Goal: Task Accomplishment & Management: Manage account settings

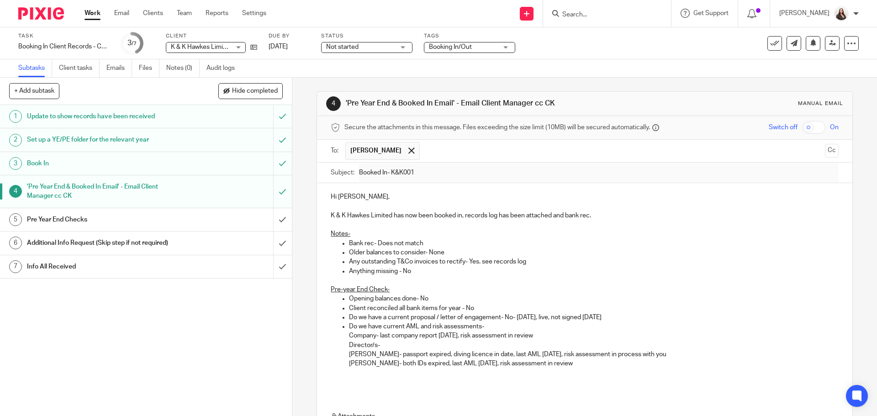
scroll to position [111, 0]
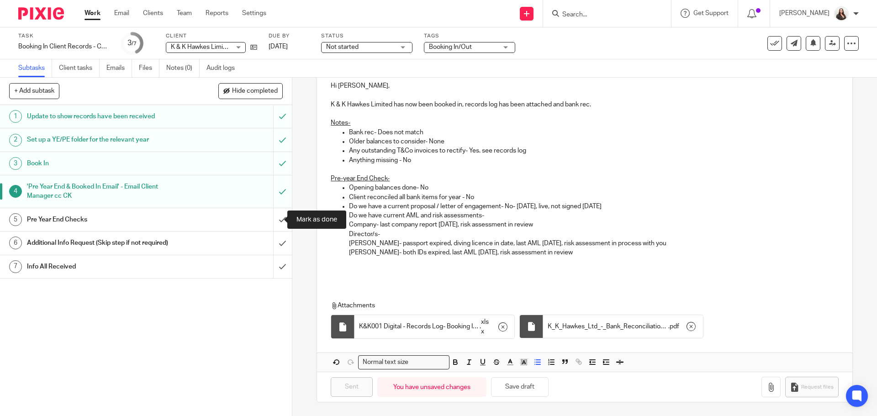
drag, startPoint x: 270, startPoint y: 220, endPoint x: 253, endPoint y: 197, distance: 28.0
click at [270, 220] on input "submit" at bounding box center [146, 219] width 292 height 23
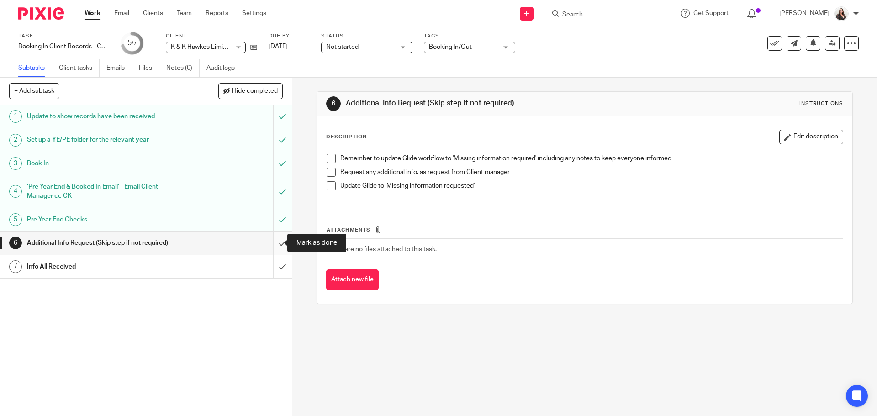
click at [271, 244] on input "submit" at bounding box center [146, 242] width 292 height 23
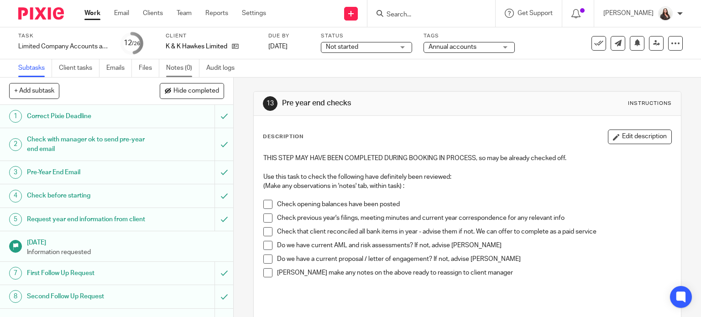
click at [188, 69] on link "Notes (0)" at bounding box center [182, 68] width 33 height 18
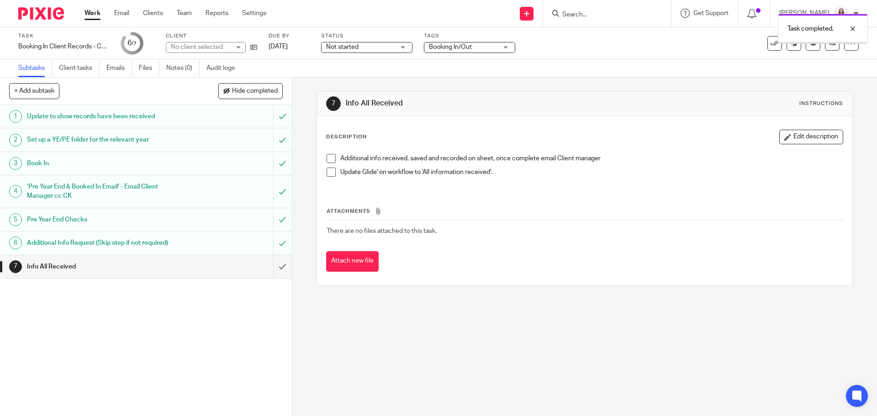
click at [273, 268] on input "submit" at bounding box center [146, 266] width 292 height 23
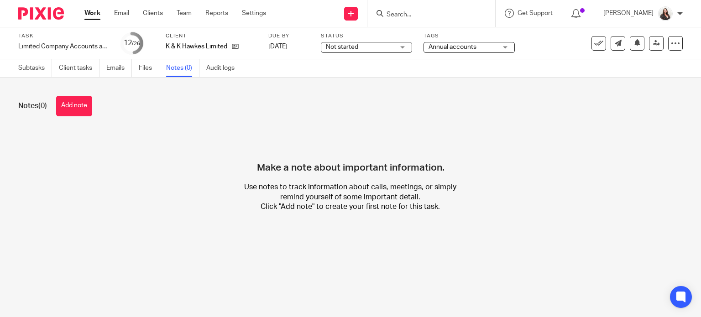
click at [78, 110] on button "Add note" at bounding box center [74, 106] width 36 height 21
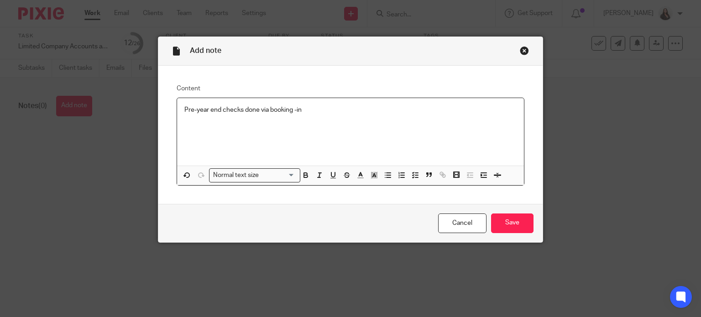
click at [293, 111] on p "Pre-year end checks done via booking -in" at bounding box center [350, 109] width 333 height 9
click at [520, 228] on input "Save" at bounding box center [512, 224] width 42 height 20
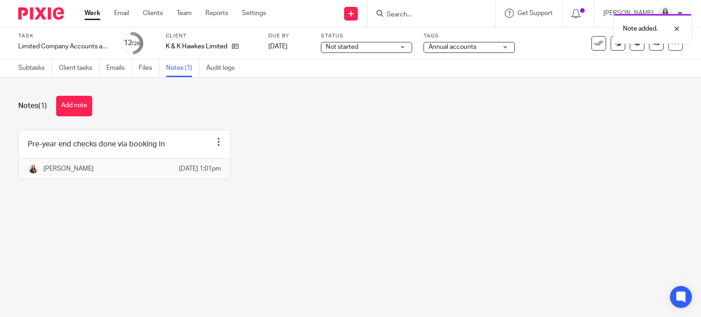
drag, startPoint x: 28, startPoint y: 70, endPoint x: 9, endPoint y: 68, distance: 19.3
click at [28, 70] on link "Subtasks" at bounding box center [35, 68] width 34 height 18
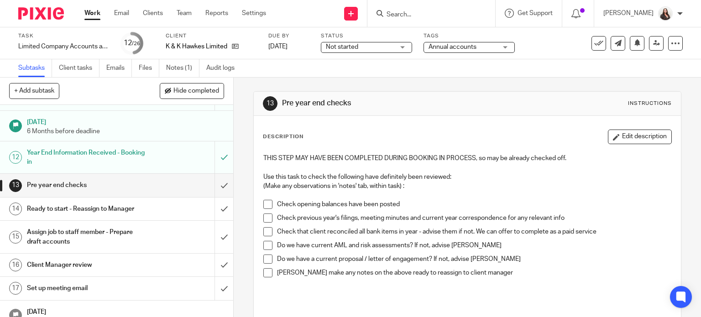
scroll to position [274, 0]
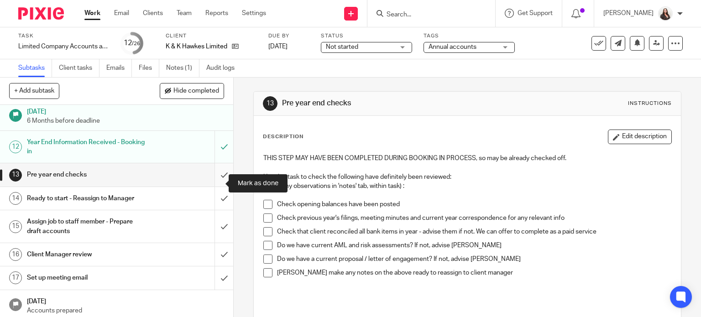
click at [212, 181] on input "submit" at bounding box center [116, 174] width 233 height 23
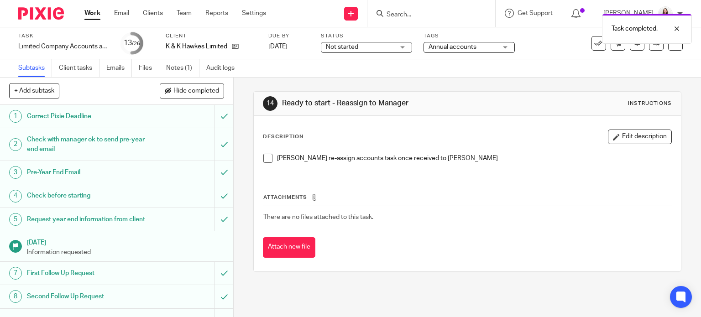
click at [263, 158] on span at bounding box center [267, 158] width 9 height 9
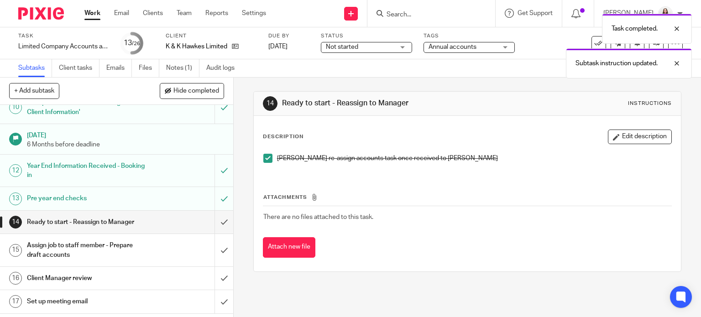
scroll to position [251, 0]
click at [214, 227] on input "submit" at bounding box center [116, 221] width 233 height 23
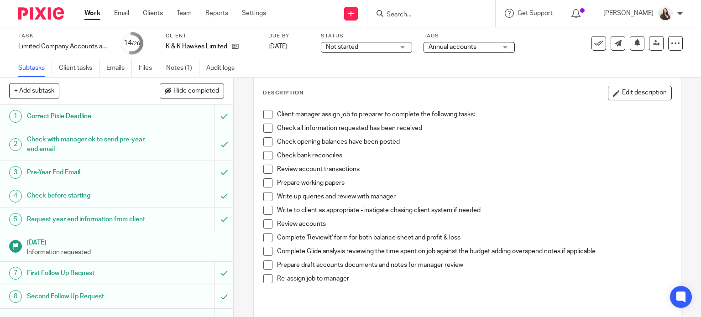
scroll to position [46, 0]
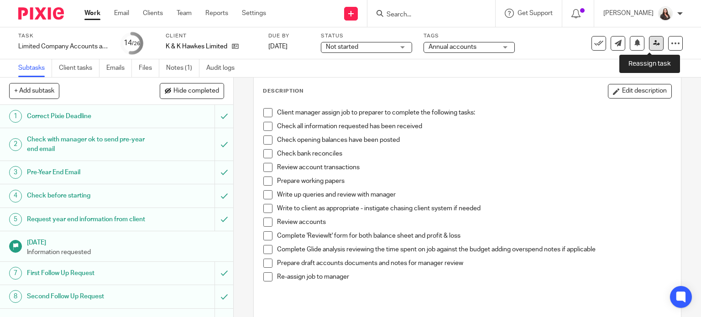
click at [652, 37] on link at bounding box center [656, 43] width 15 height 15
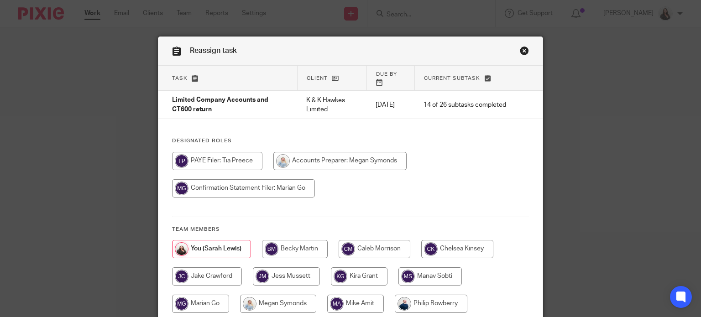
click at [311, 155] on input "radio" at bounding box center [339, 161] width 133 height 18
radio input "true"
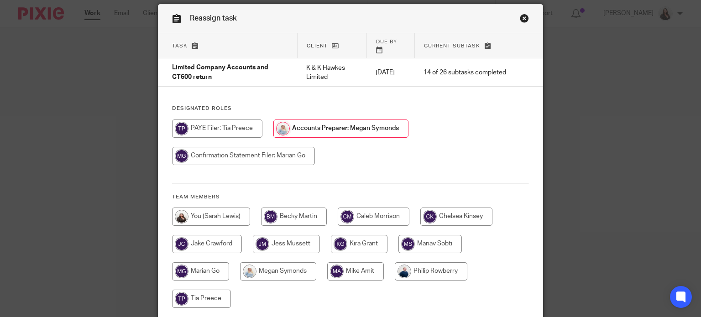
scroll to position [100, 0]
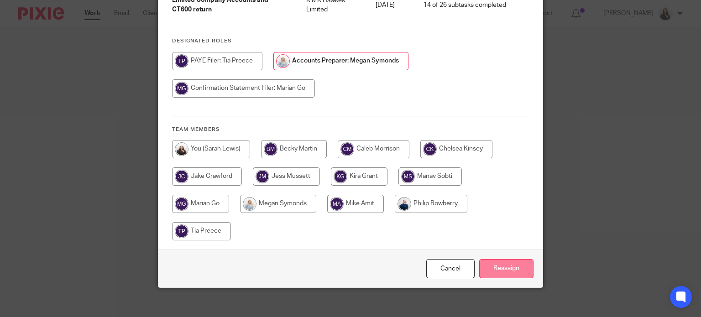
click at [516, 259] on input "Reassign" at bounding box center [506, 269] width 54 height 20
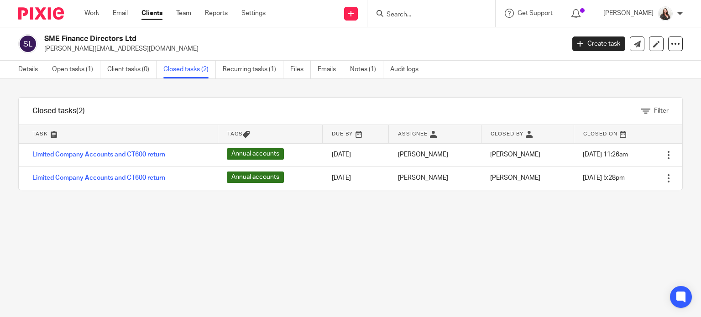
click at [439, 14] on input "Search" at bounding box center [427, 15] width 82 height 8
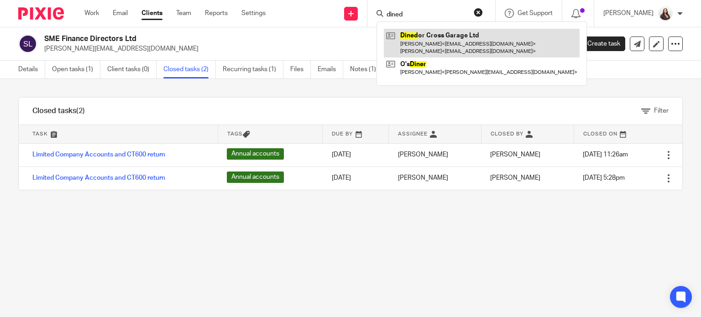
type input "dined"
click at [453, 42] on link at bounding box center [482, 43] width 196 height 28
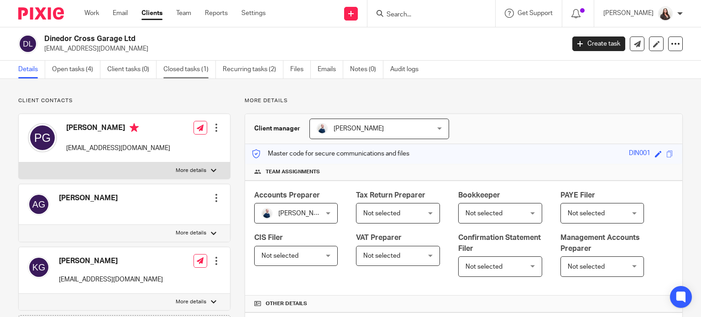
click at [165, 66] on link "Closed tasks (1)" at bounding box center [189, 70] width 53 height 18
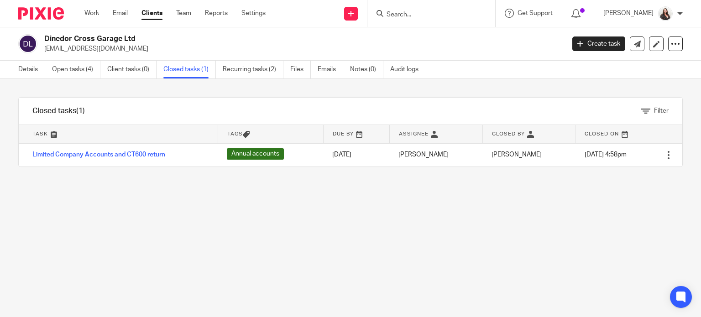
click at [76, 67] on link "Open tasks (4)" at bounding box center [76, 70] width 48 height 18
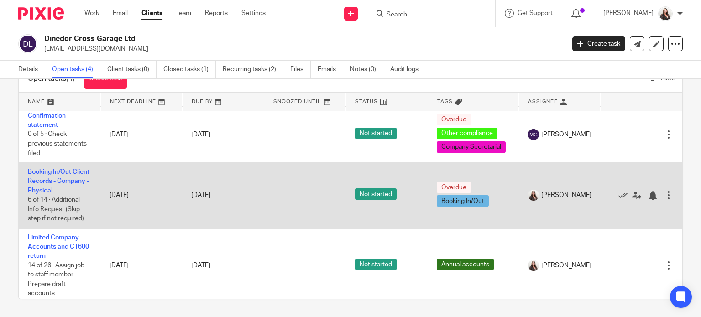
scroll to position [80, 0]
click at [58, 189] on link "Booking In/Out Client Records - Company - Physical" at bounding box center [59, 180] width 62 height 25
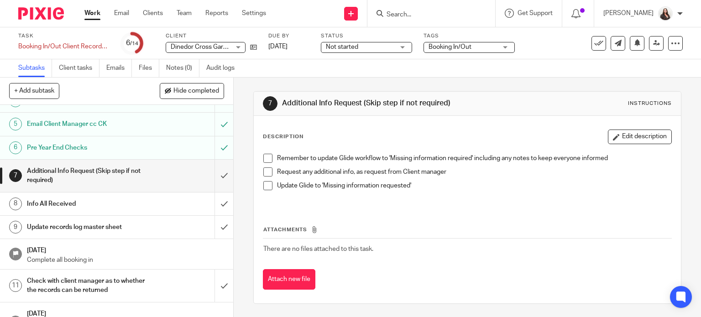
scroll to position [68, 0]
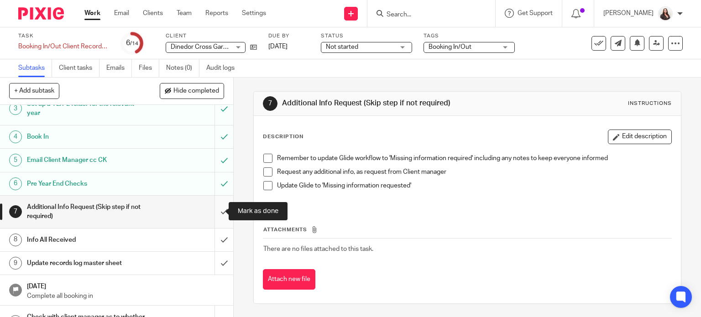
click at [216, 214] on input "submit" at bounding box center [116, 212] width 233 height 32
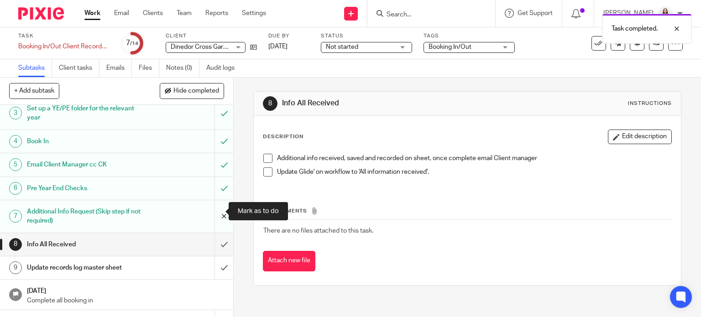
scroll to position [68, 0]
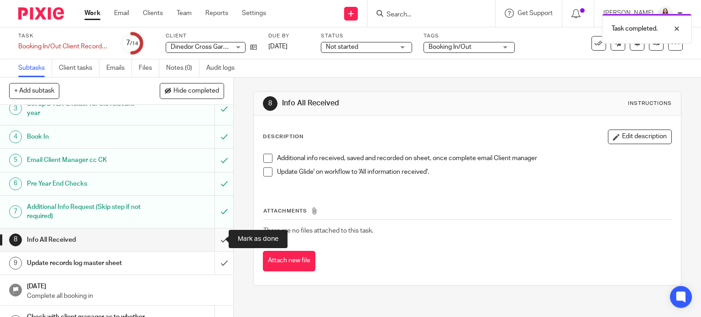
click at [216, 240] on input "submit" at bounding box center [116, 240] width 233 height 23
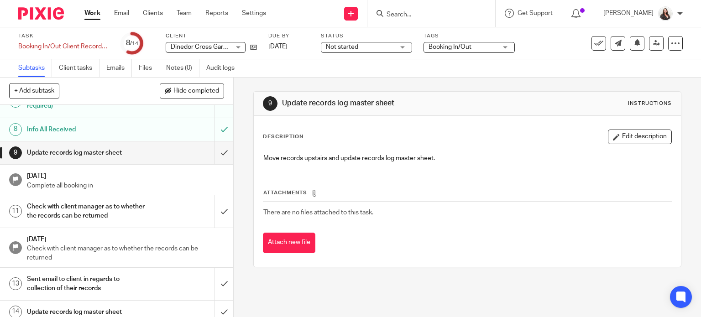
scroll to position [184, 0]
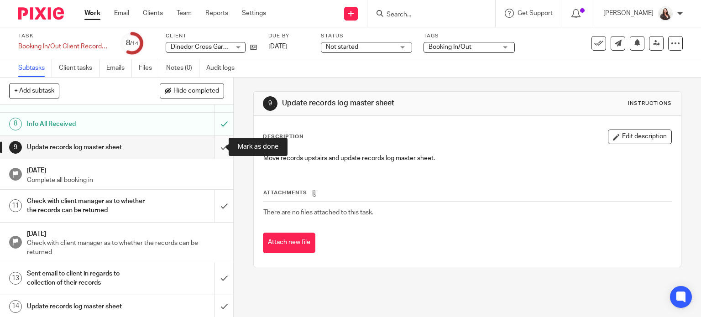
click at [212, 149] on input "submit" at bounding box center [116, 147] width 233 height 23
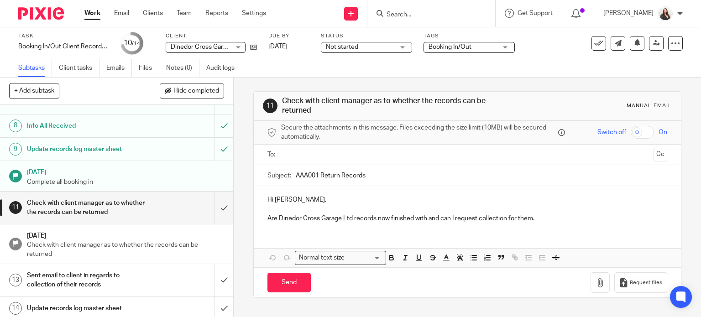
scroll to position [184, 0]
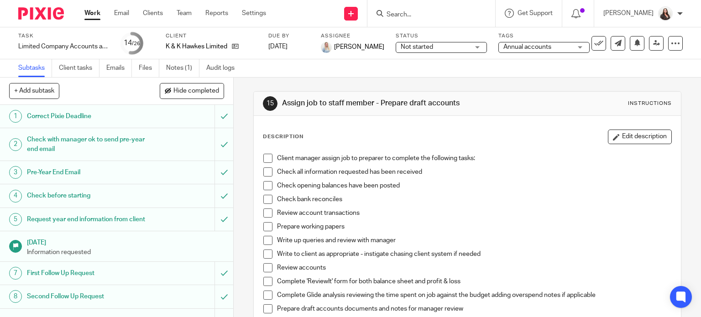
click at [417, 11] on input "Search" at bounding box center [427, 15] width 82 height 8
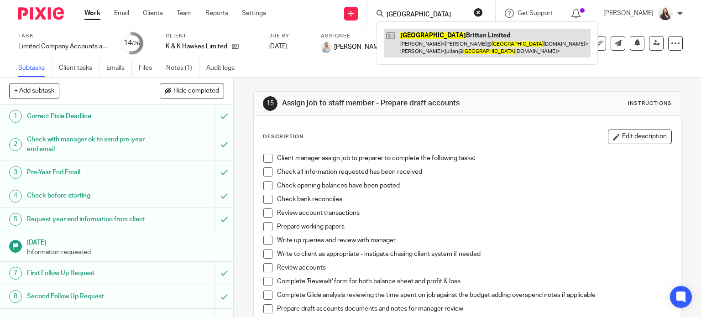
type input "granville"
click at [447, 43] on link at bounding box center [487, 43] width 207 height 28
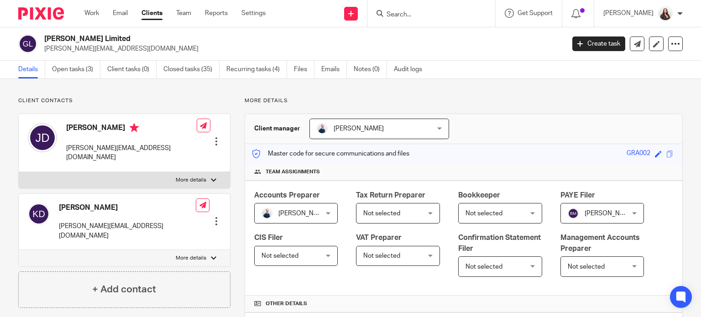
drag, startPoint x: 421, startPoint y: 16, endPoint x: 433, endPoint y: 12, distance: 13.2
click at [421, 16] on input "Search" at bounding box center [427, 15] width 82 height 8
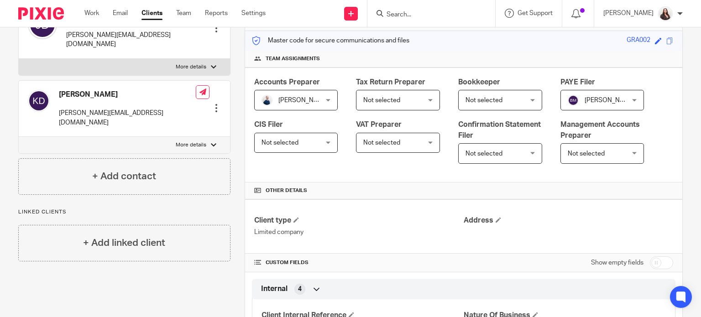
scroll to position [111, 0]
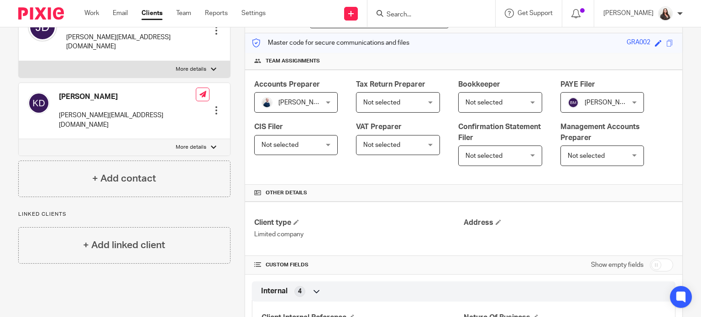
click at [664, 266] on input "checkbox" at bounding box center [661, 265] width 23 height 13
checkbox input "true"
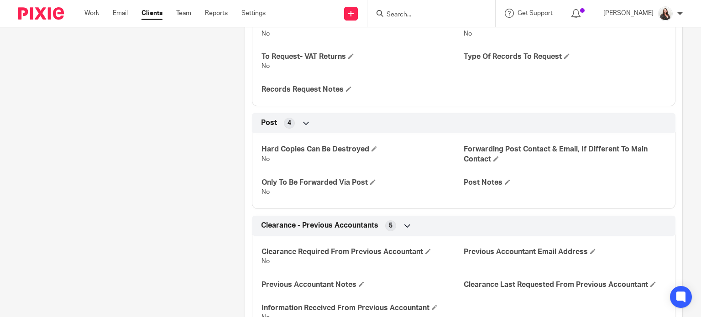
scroll to position [2148, 0]
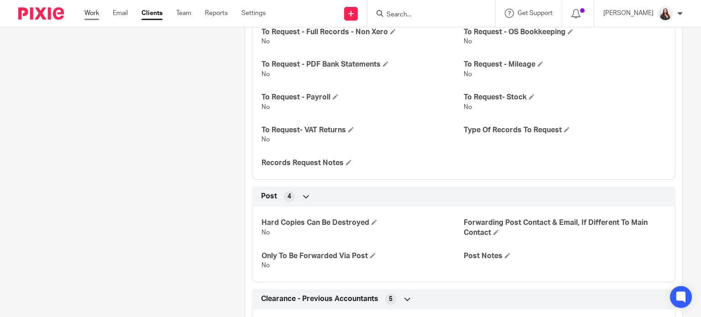
click at [94, 12] on link "Work" at bounding box center [91, 13] width 15 height 9
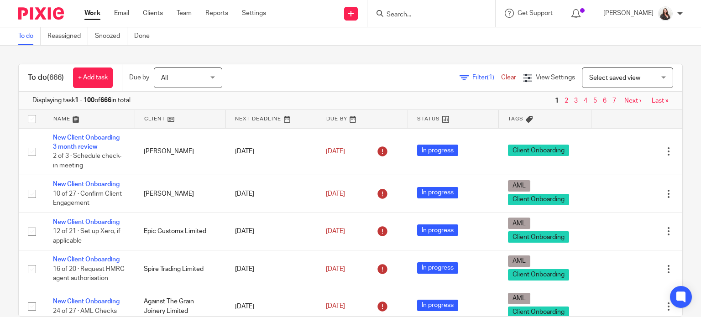
click at [473, 75] on span "Filter (1)" at bounding box center [487, 77] width 29 height 6
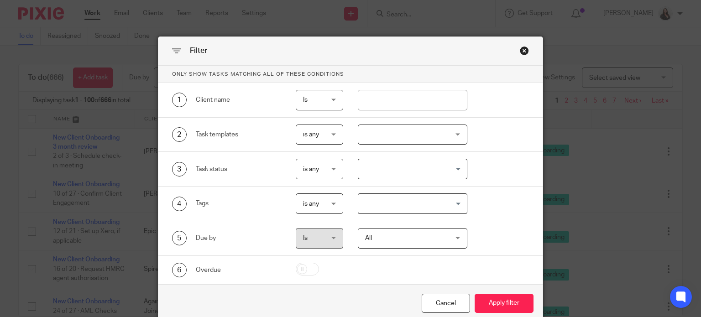
click at [383, 138] on div at bounding box center [413, 135] width 110 height 21
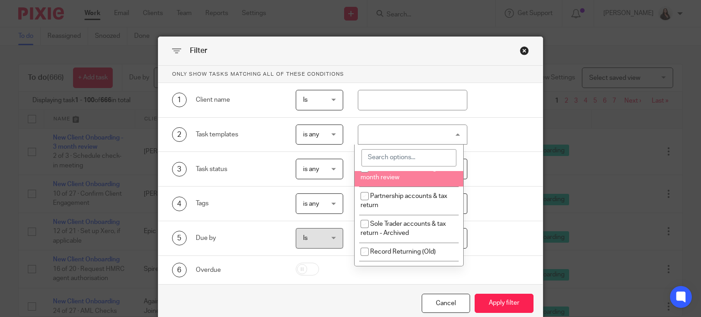
scroll to position [1171, 0]
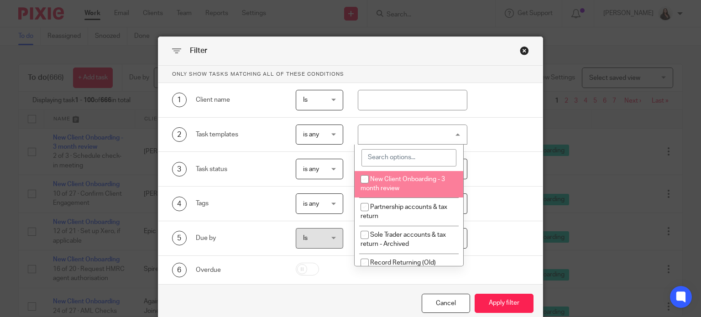
click at [370, 188] on input "checkbox" at bounding box center [364, 179] width 17 height 17
checkbox input "true"
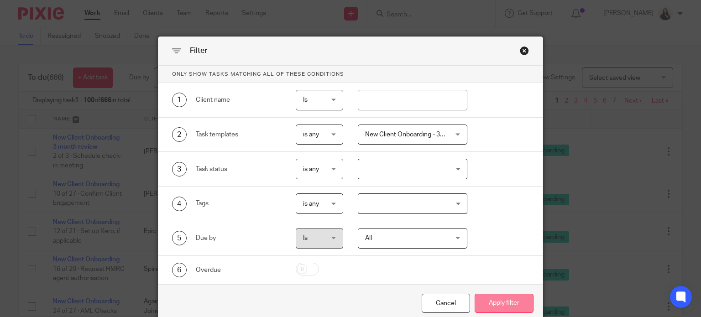
click at [513, 305] on button "Apply filter" at bounding box center [504, 304] width 59 height 20
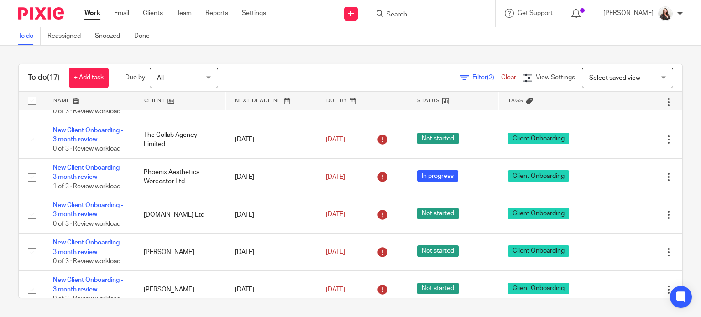
scroll to position [480, 0]
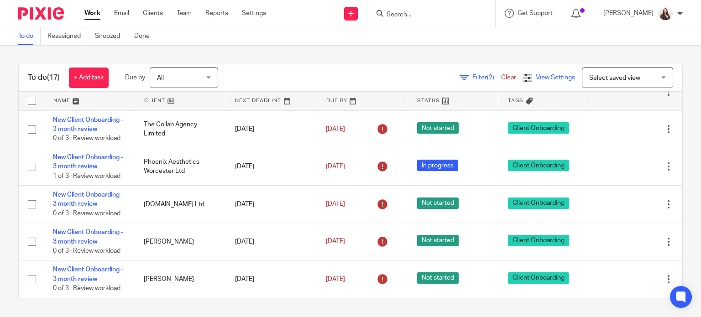
click at [536, 78] on span "View Settings" at bounding box center [555, 77] width 39 height 6
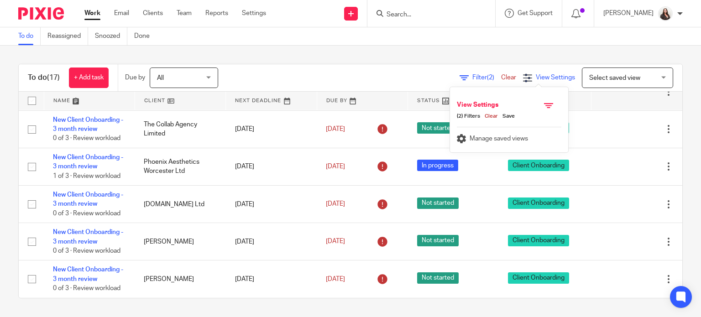
click at [536, 78] on span "View Settings" at bounding box center [555, 77] width 39 height 6
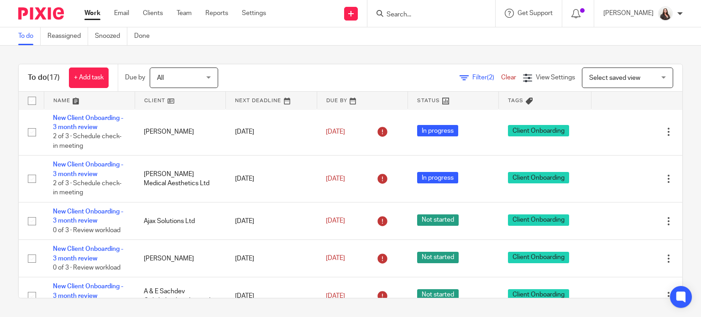
scroll to position [0, 0]
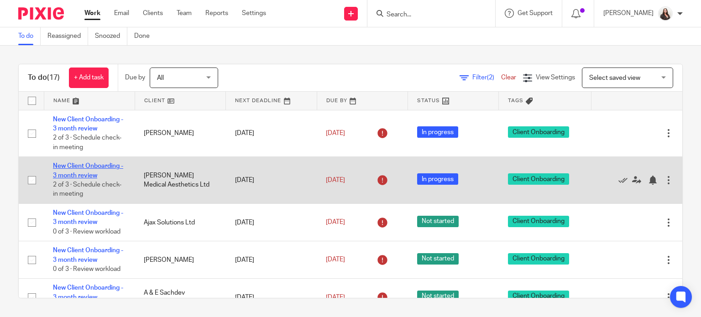
click at [64, 164] on link "New Client Onboarding - 3 month review" at bounding box center [88, 171] width 70 height 16
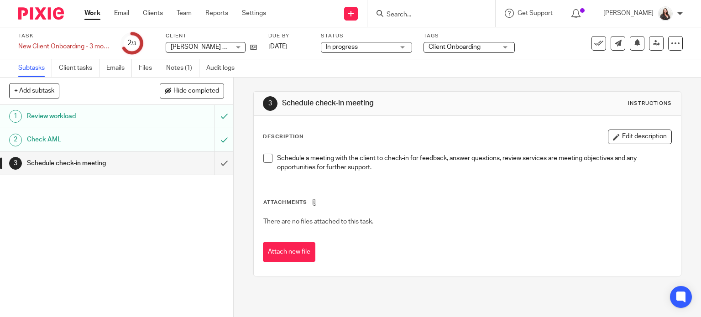
click at [82, 137] on h1 "Check AML" at bounding box center [86, 140] width 119 height 14
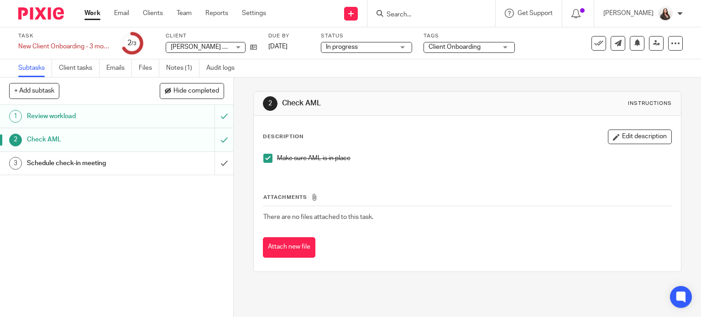
click at [162, 114] on div "Review workload" at bounding box center [116, 117] width 179 height 14
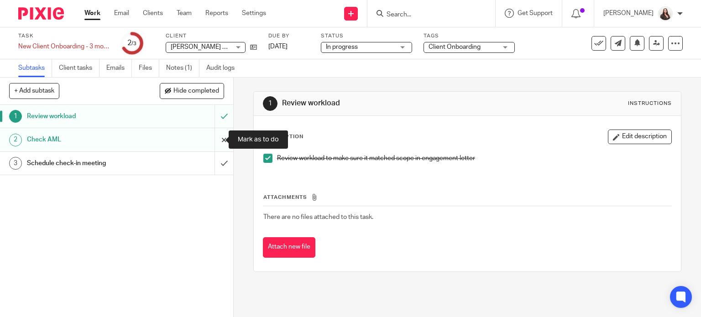
click at [216, 137] on input "submit" at bounding box center [116, 139] width 233 height 23
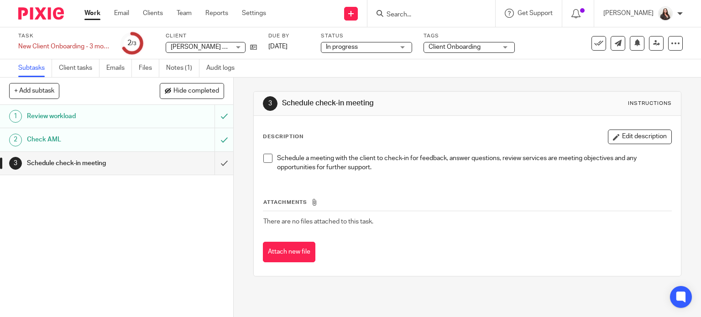
click at [124, 111] on h1 "Review workload" at bounding box center [86, 117] width 119 height 14
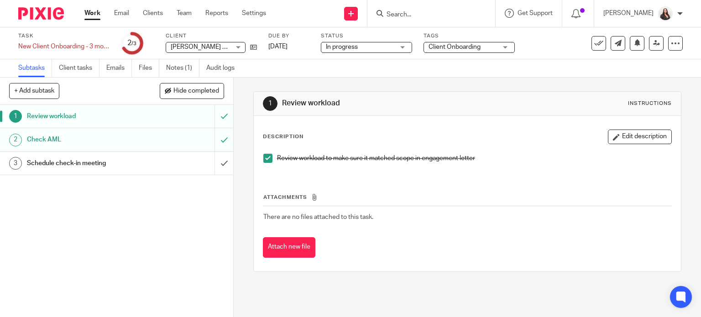
click at [75, 163] on h1 "Schedule check-in meeting" at bounding box center [86, 164] width 119 height 14
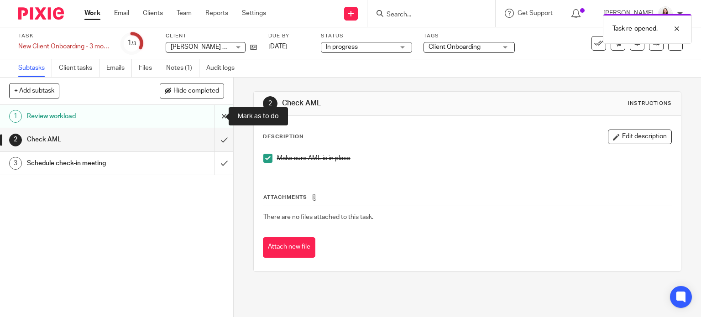
click at [214, 118] on input "submit" at bounding box center [116, 116] width 233 height 23
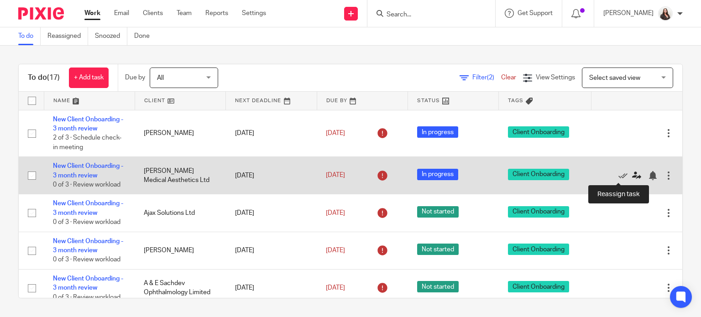
click at [632, 178] on icon at bounding box center [636, 175] width 9 height 9
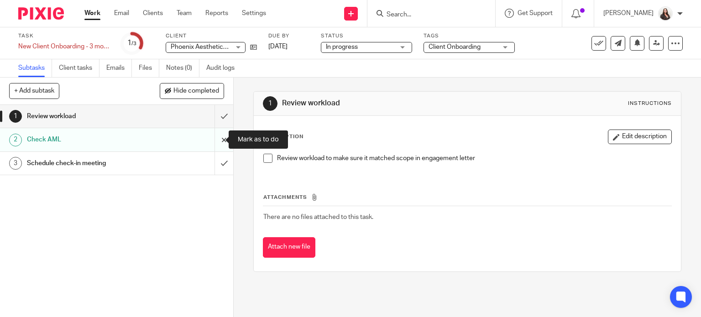
click at [214, 138] on input "submit" at bounding box center [116, 139] width 233 height 23
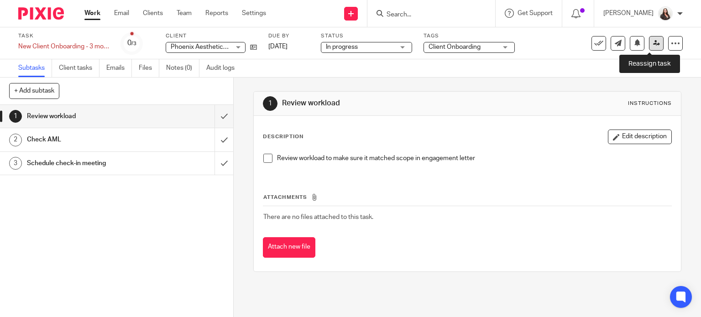
click at [653, 42] on icon at bounding box center [656, 43] width 7 height 7
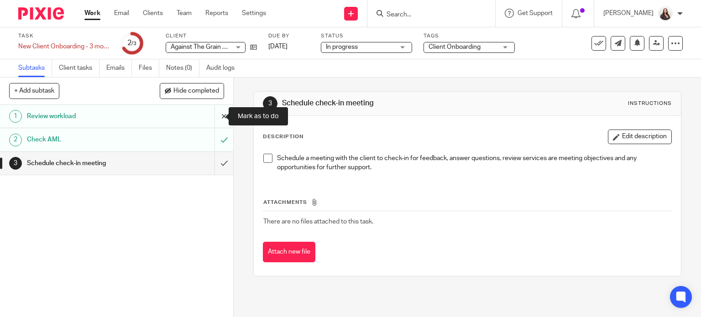
click at [214, 115] on input "submit" at bounding box center [116, 116] width 233 height 23
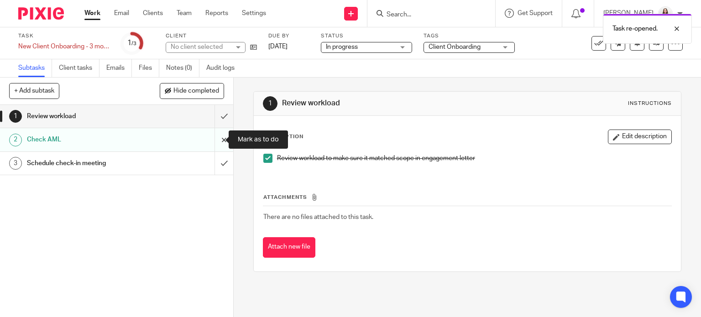
click at [210, 140] on input "submit" at bounding box center [116, 139] width 233 height 23
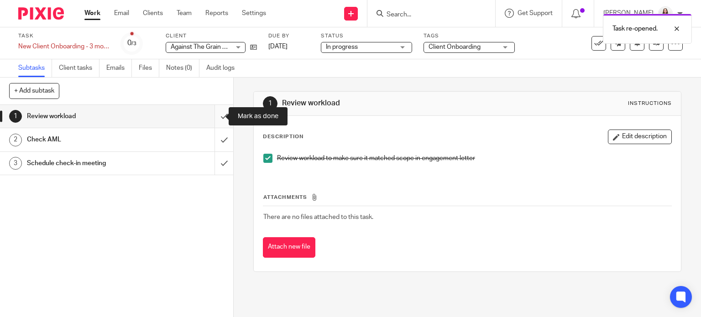
click at [214, 122] on input "submit" at bounding box center [116, 116] width 233 height 23
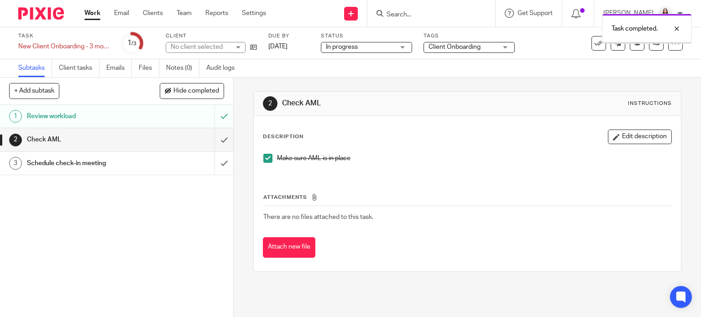
click at [216, 139] on input "submit" at bounding box center [116, 139] width 233 height 23
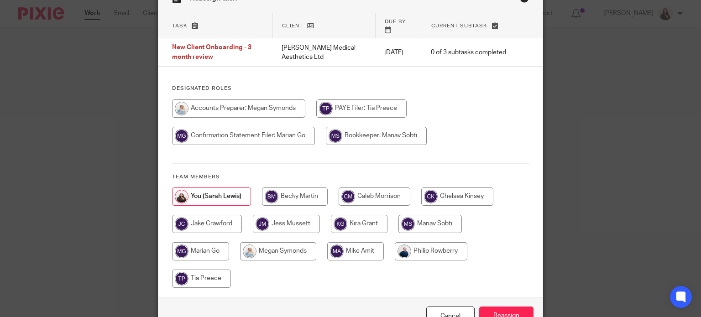
scroll to position [68, 0]
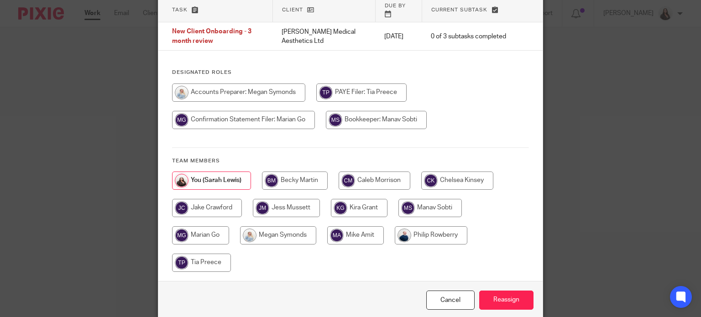
click at [199, 231] on input "radio" at bounding box center [200, 235] width 57 height 18
radio input "true"
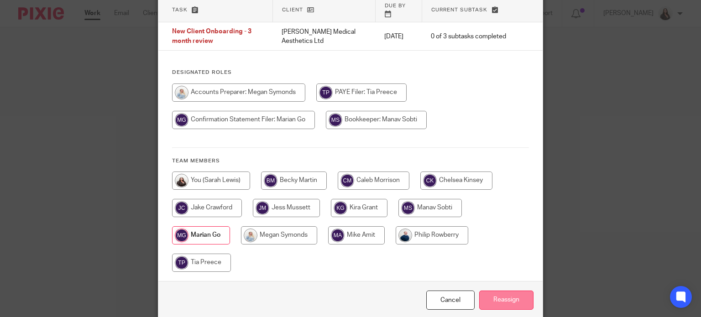
click at [511, 291] on input "Reassign" at bounding box center [506, 301] width 54 height 20
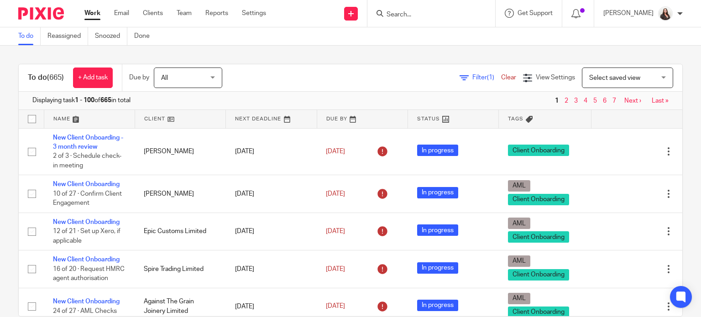
click at [473, 77] on span "Filter (1)" at bounding box center [487, 77] width 29 height 6
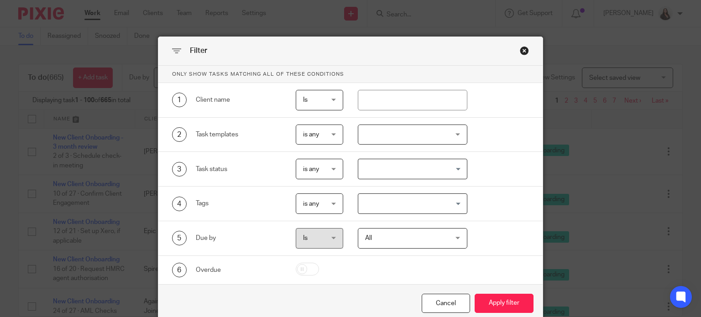
click at [378, 168] on input "Search for option" at bounding box center [410, 169] width 103 height 16
click at [379, 144] on div at bounding box center [413, 135] width 110 height 21
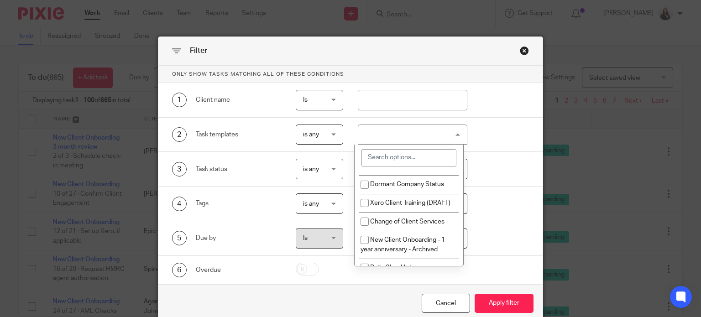
scroll to position [1308, 0]
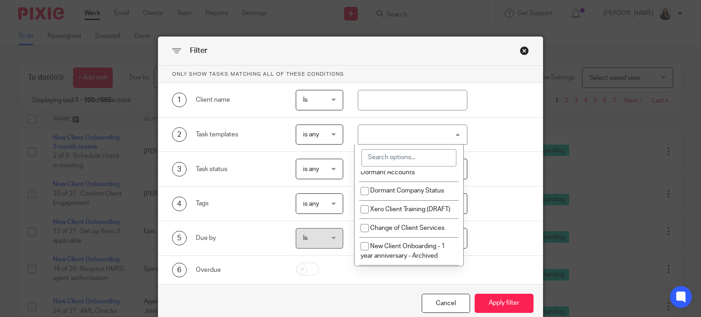
click at [380, 155] on input "search" at bounding box center [409, 157] width 95 height 17
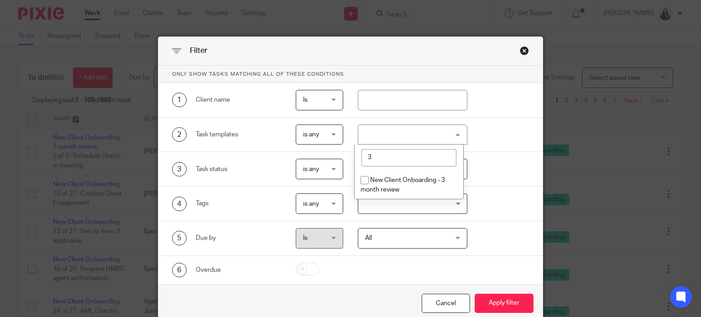
scroll to position [0, 0]
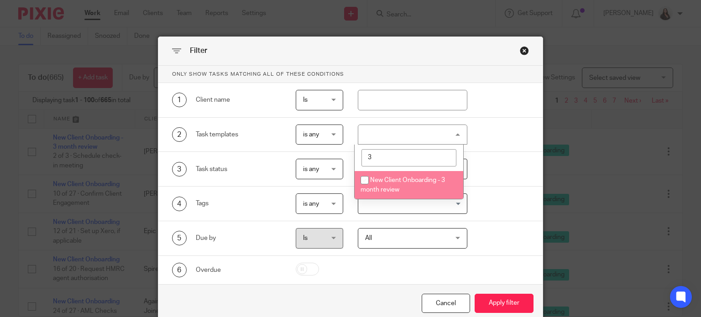
type input "3"
click at [365, 180] on input "checkbox" at bounding box center [364, 180] width 17 height 17
checkbox input "true"
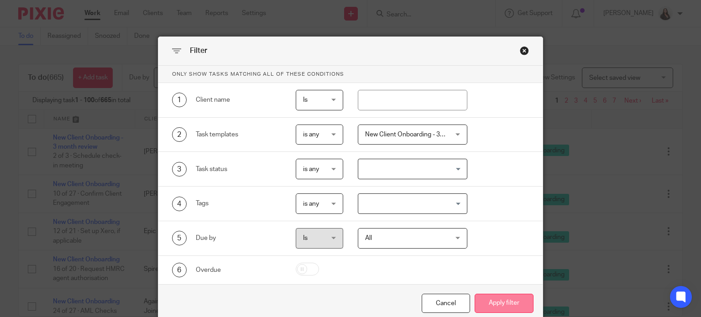
click at [495, 306] on button "Apply filter" at bounding box center [504, 304] width 59 height 20
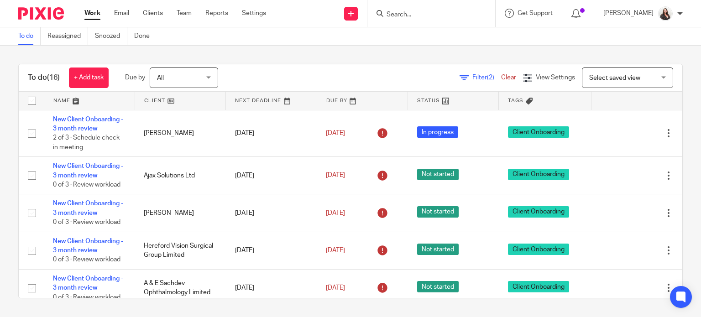
drag, startPoint x: 648, startPoint y: 174, endPoint x: 434, endPoint y: 53, distance: 246.4
click at [434, 53] on div "To do (16) + Add task Due by All All [DATE] [DATE] This week Next week This mon…" at bounding box center [350, 181] width 701 height 271
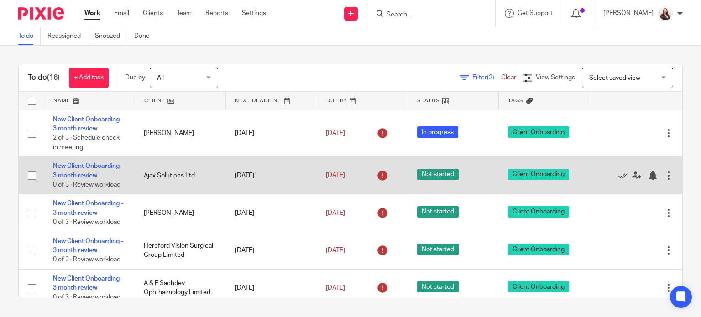
click at [664, 179] on div at bounding box center [668, 175] width 9 height 9
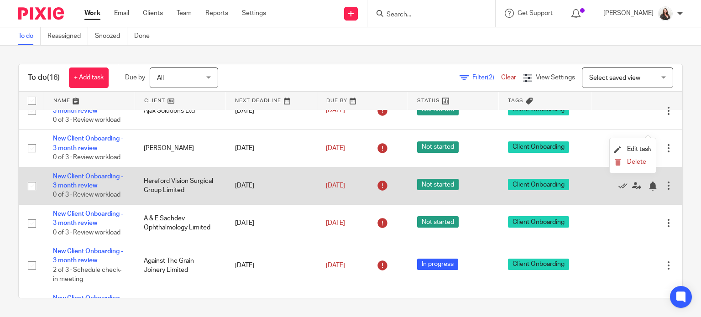
scroll to position [68, 0]
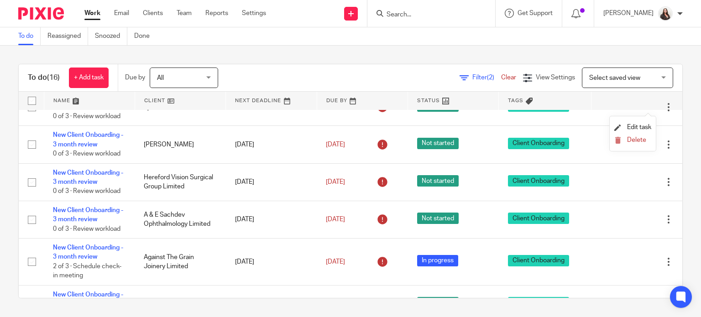
drag, startPoint x: 81, startPoint y: 146, endPoint x: 276, endPoint y: 49, distance: 217.5
click at [276, 49] on div "To do (16) + Add task Due by All All Today Tomorrow This week Next week This mo…" at bounding box center [350, 181] width 701 height 271
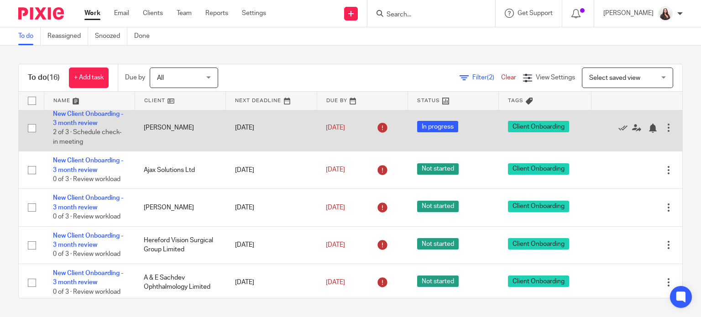
scroll to position [0, 0]
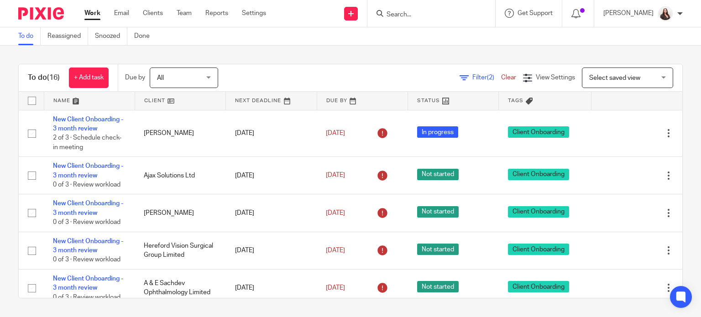
click at [473, 79] on span "Filter (2)" at bounding box center [487, 77] width 29 height 6
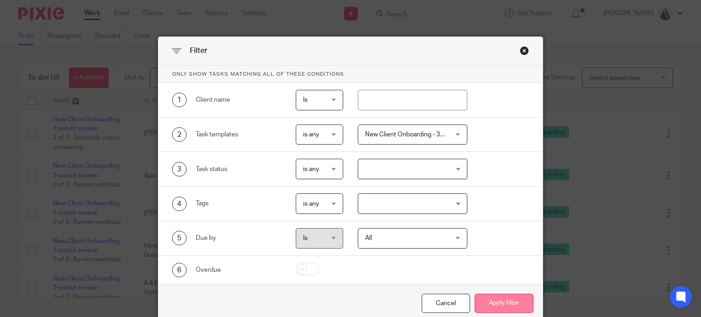
click at [503, 301] on button "Apply filter" at bounding box center [504, 304] width 59 height 20
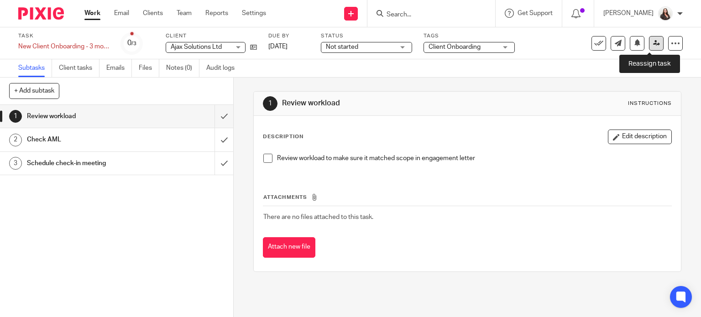
click at [653, 42] on icon at bounding box center [656, 43] width 7 height 7
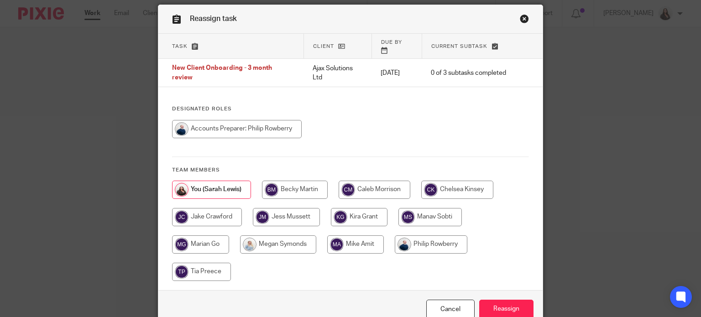
scroll to position [73, 0]
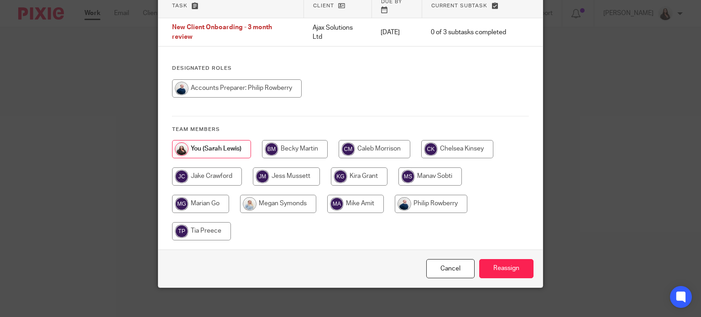
click at [198, 195] on input "radio" at bounding box center [200, 204] width 57 height 18
radio input "true"
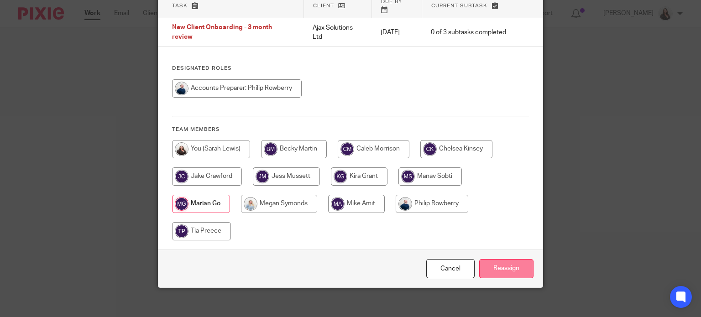
click at [496, 259] on input "Reassign" at bounding box center [506, 269] width 54 height 20
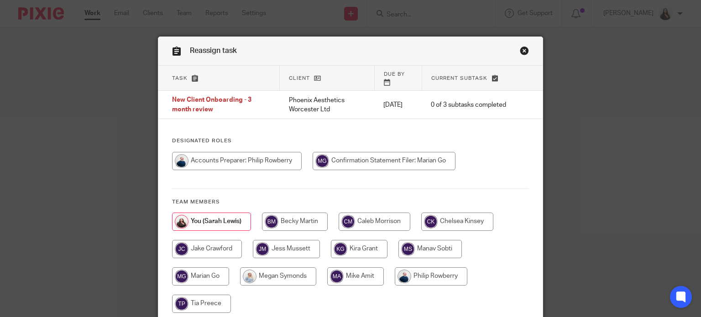
click at [208, 268] on input "radio" at bounding box center [200, 277] width 57 height 18
radio input "true"
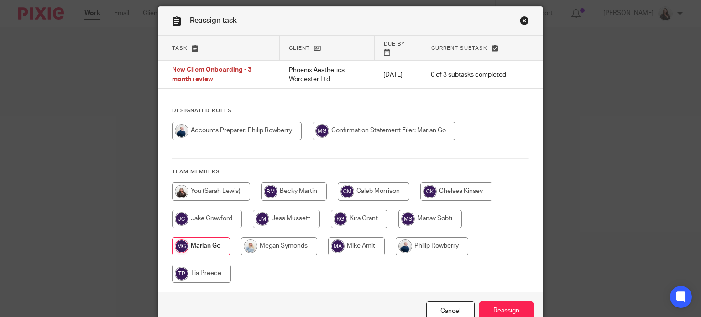
scroll to position [73, 0]
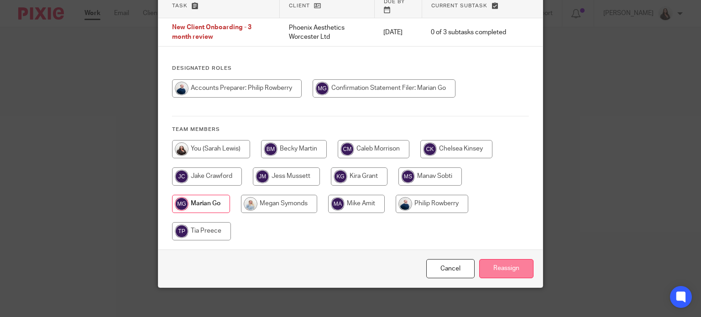
click at [500, 260] on input "Reassign" at bounding box center [506, 269] width 54 height 20
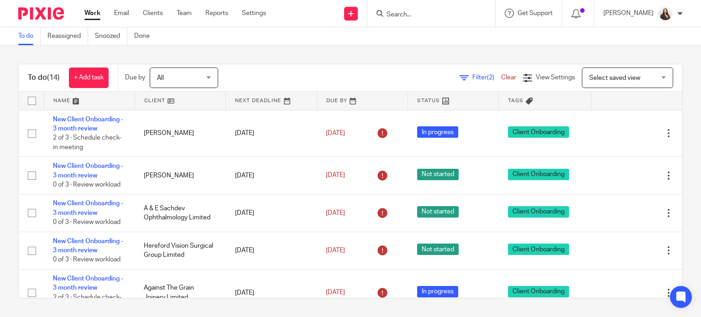
click at [31, 102] on input "checkbox" at bounding box center [31, 100] width 17 height 17
checkbox input "true"
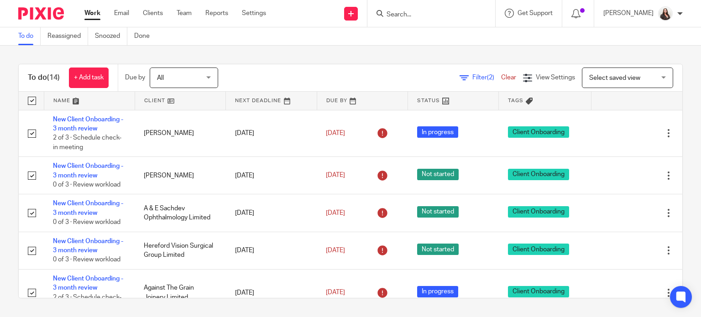
checkbox input "true"
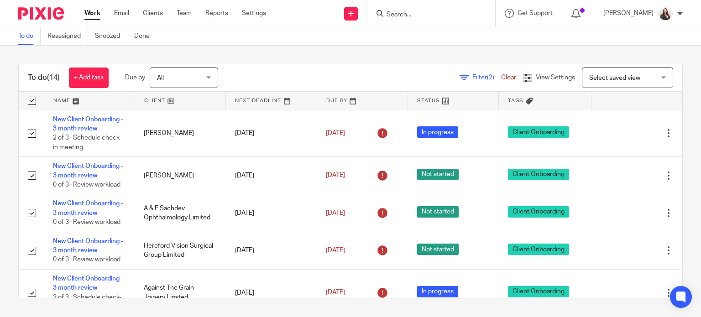
checkbox input "true"
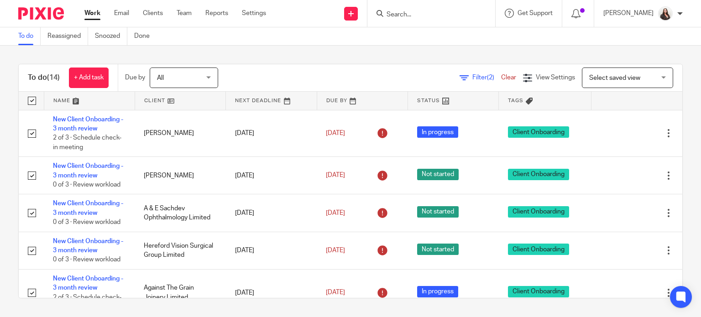
checkbox input "true"
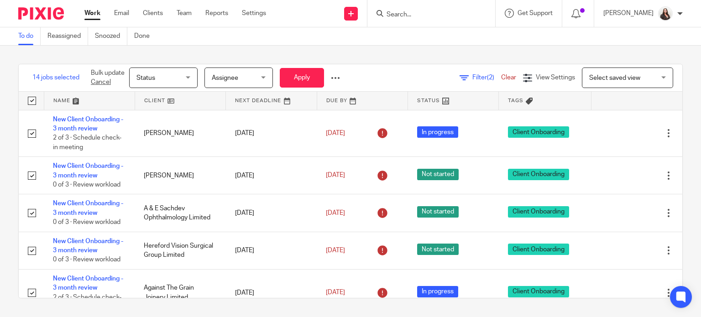
click at [226, 75] on span "Assignee" at bounding box center [225, 78] width 26 height 6
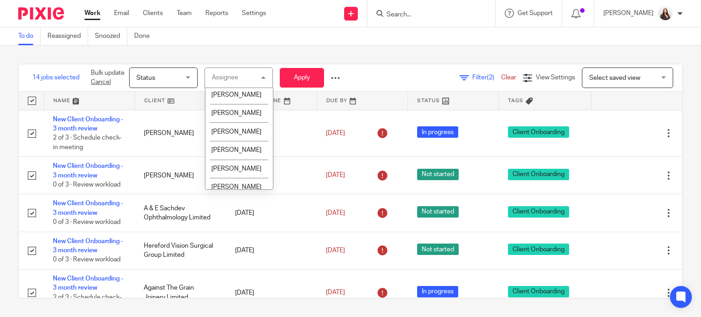
scroll to position [114, 0]
click at [230, 133] on span "[PERSON_NAME]" at bounding box center [236, 131] width 50 height 6
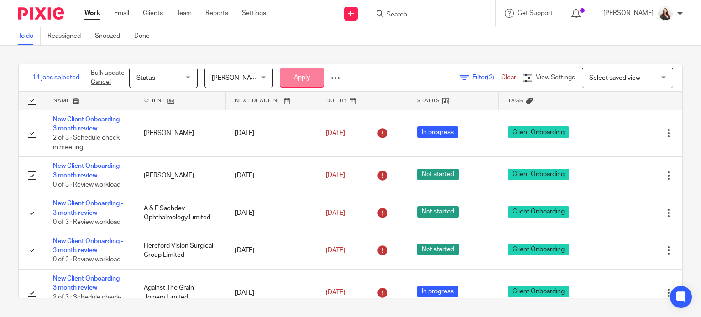
click at [312, 77] on button "Apply" at bounding box center [302, 78] width 44 height 20
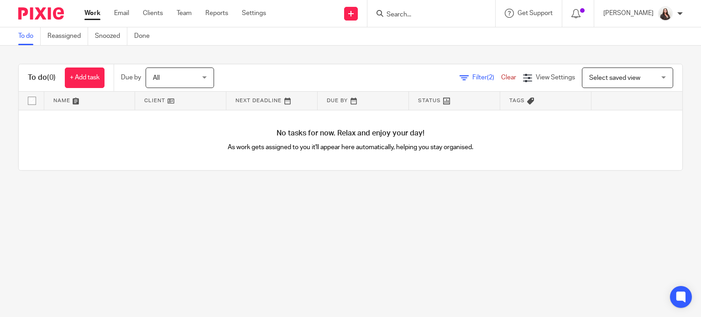
click at [421, 14] on input "Search" at bounding box center [427, 15] width 82 height 8
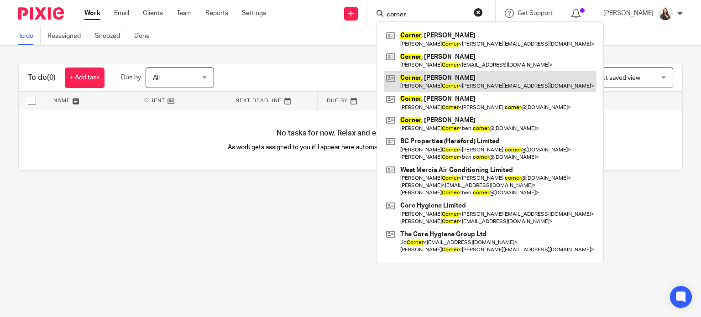
type input "corner"
click at [451, 82] on link at bounding box center [490, 81] width 213 height 21
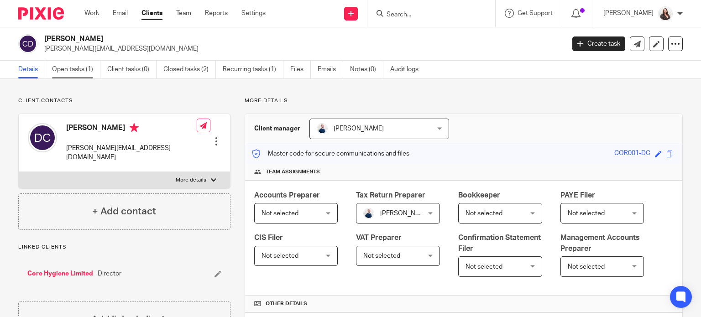
click at [58, 68] on link "Open tasks (1)" at bounding box center [76, 70] width 48 height 18
